Goal: Use online tool/utility

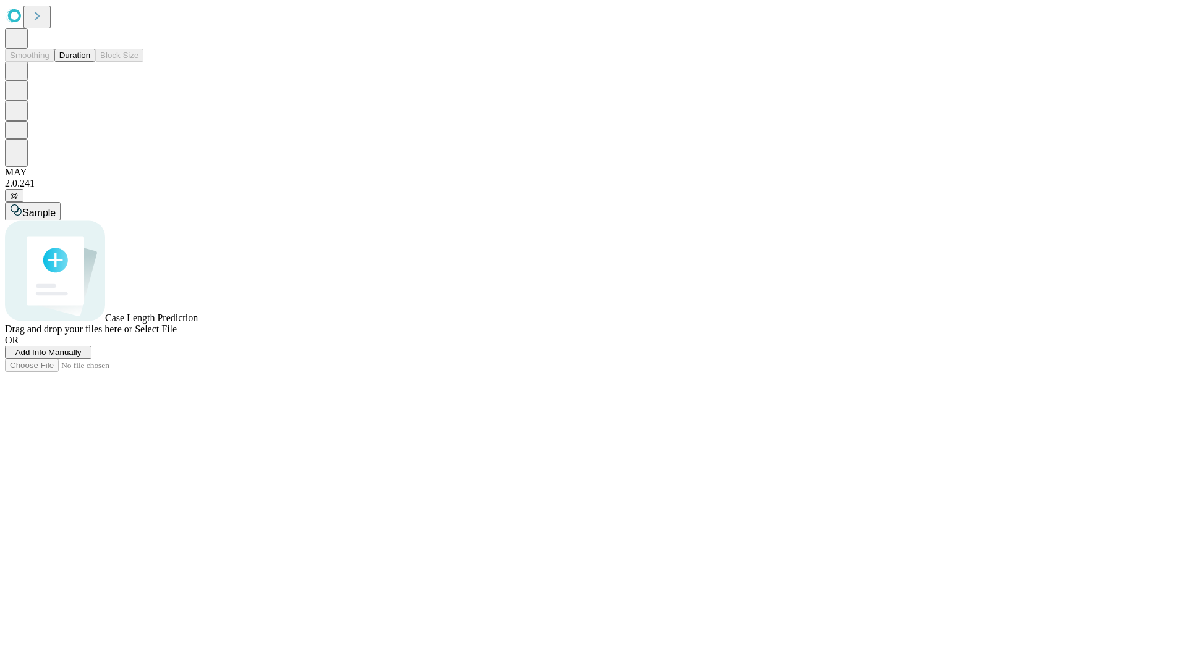
click at [90, 62] on button "Duration" at bounding box center [74, 55] width 41 height 13
click at [177, 334] on span "Select File" at bounding box center [156, 329] width 42 height 11
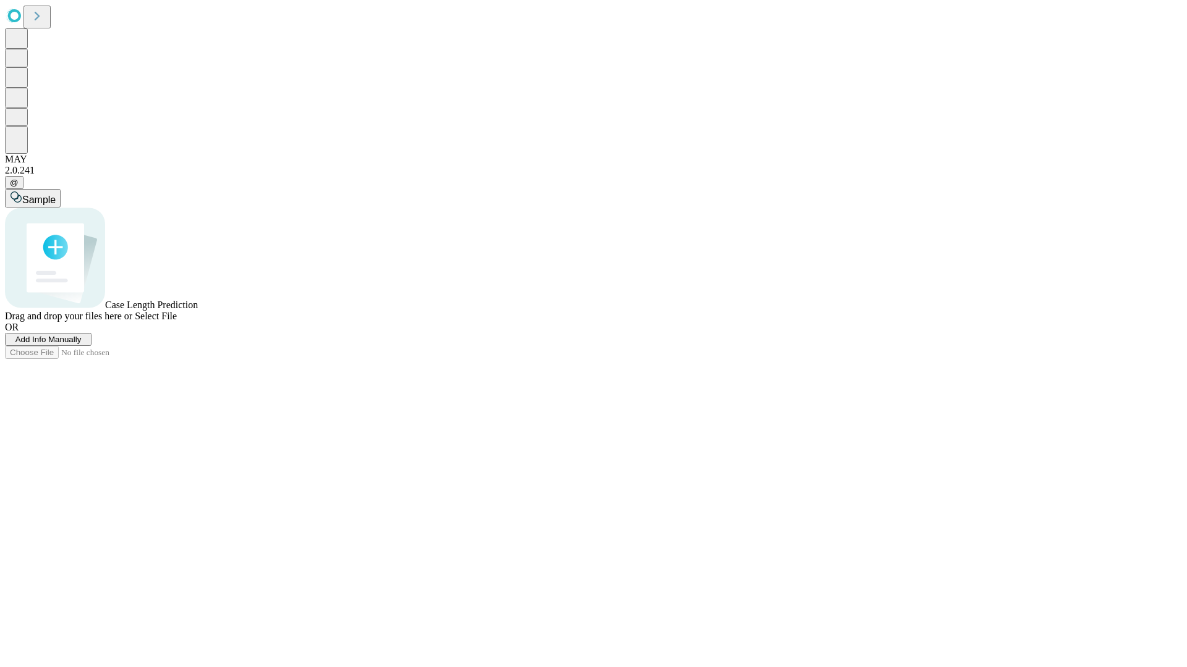
click at [177, 321] on span "Select File" at bounding box center [156, 316] width 42 height 11
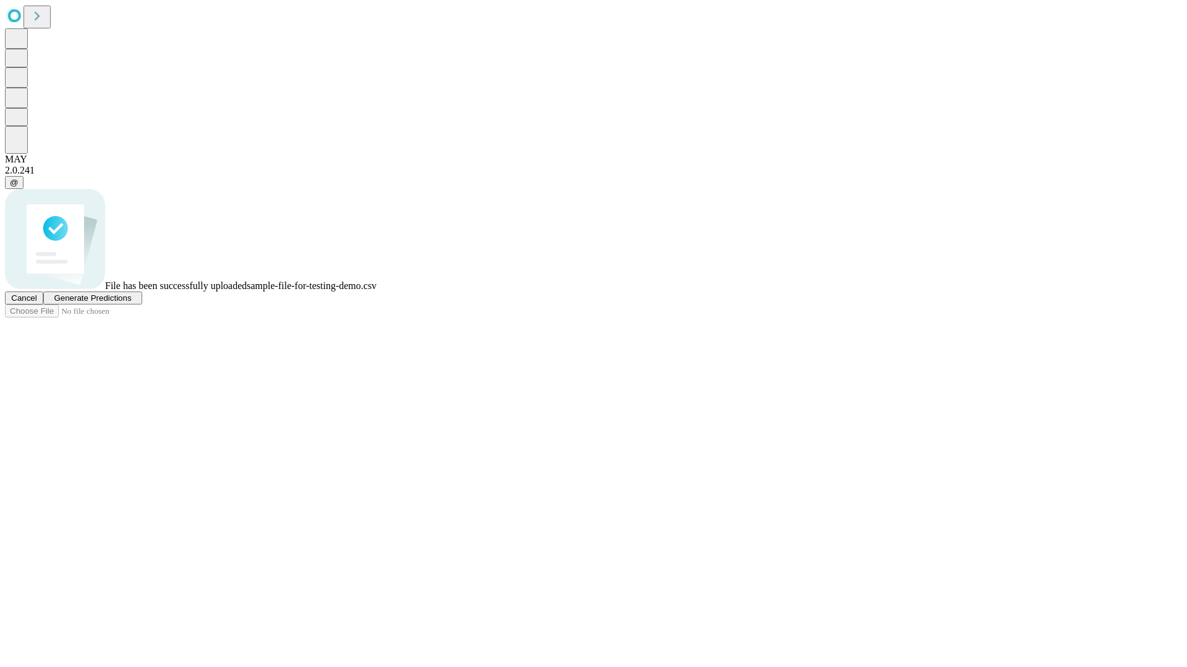
click at [131, 303] on span "Generate Predictions" at bounding box center [92, 298] width 77 height 9
